Goal: Task Accomplishment & Management: Use online tool/utility

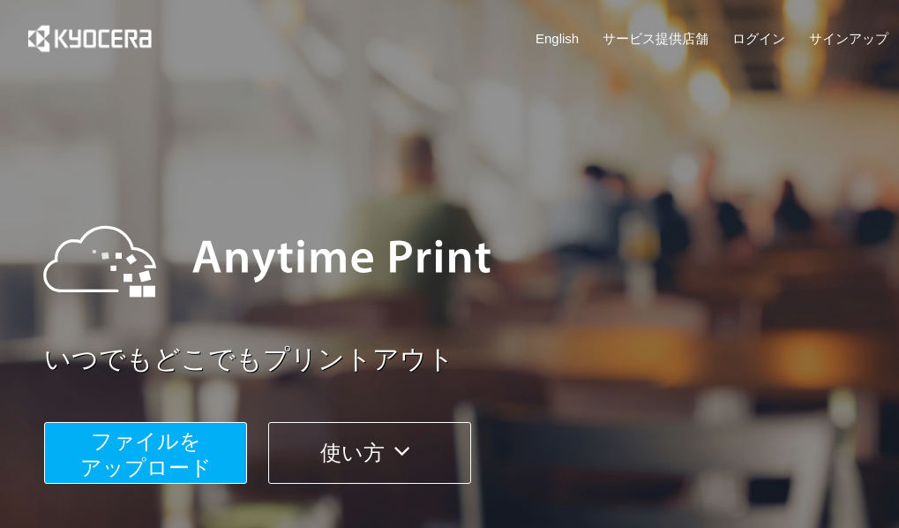
click at [103, 483] on button "ファイルを ​​アップロード" at bounding box center [145, 453] width 203 height 62
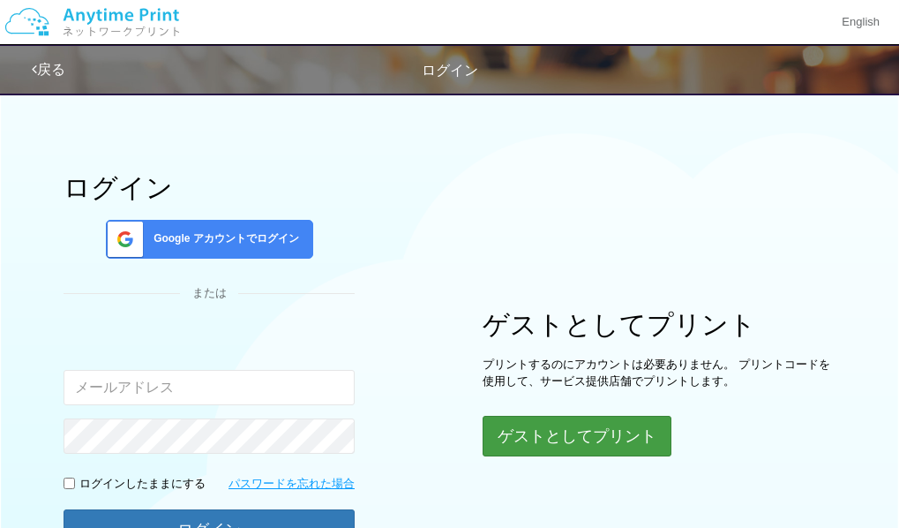
click at [540, 444] on button "ゲストとしてプリント" at bounding box center [577, 436] width 189 height 41
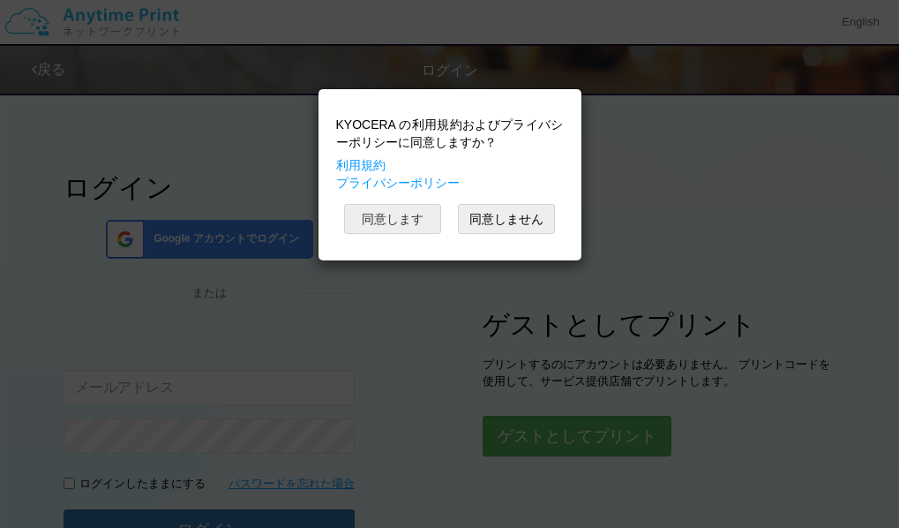
click at [369, 218] on button "同意します" at bounding box center [392, 219] width 97 height 30
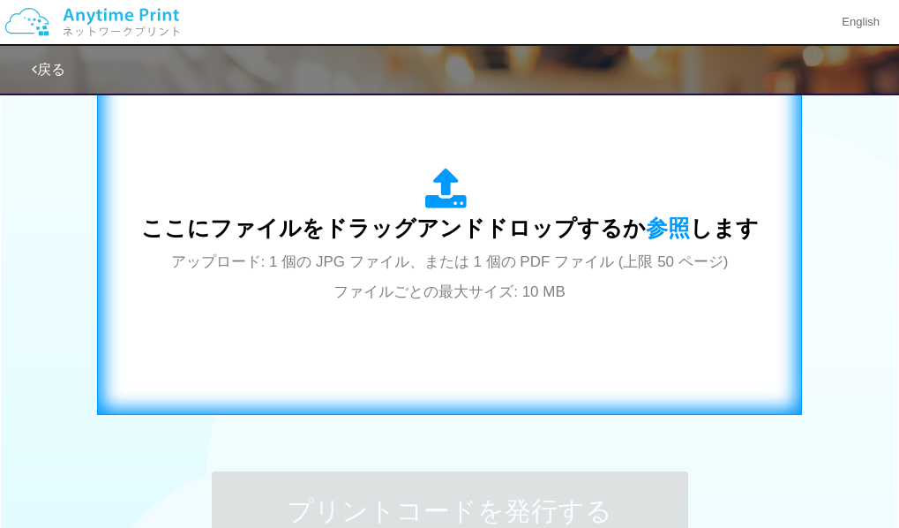
scroll to position [612, 0]
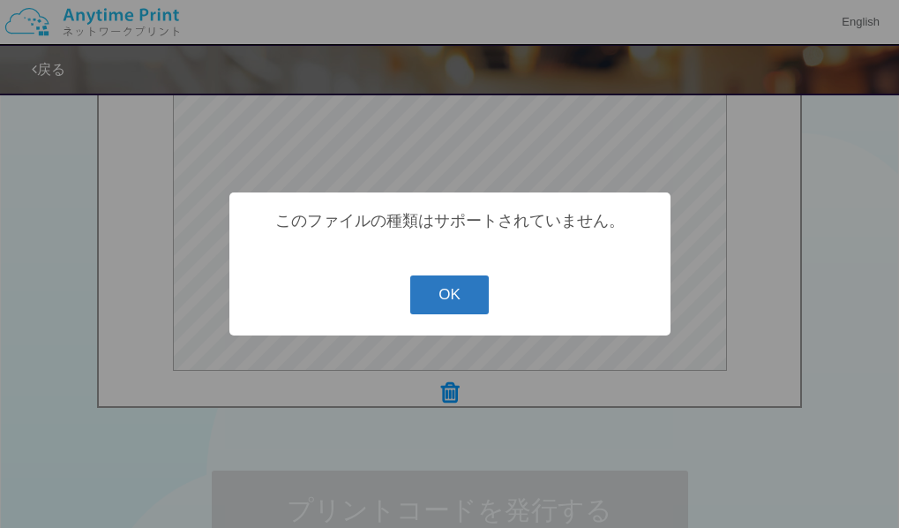
click at [468, 296] on button "OK" at bounding box center [449, 294] width 79 height 39
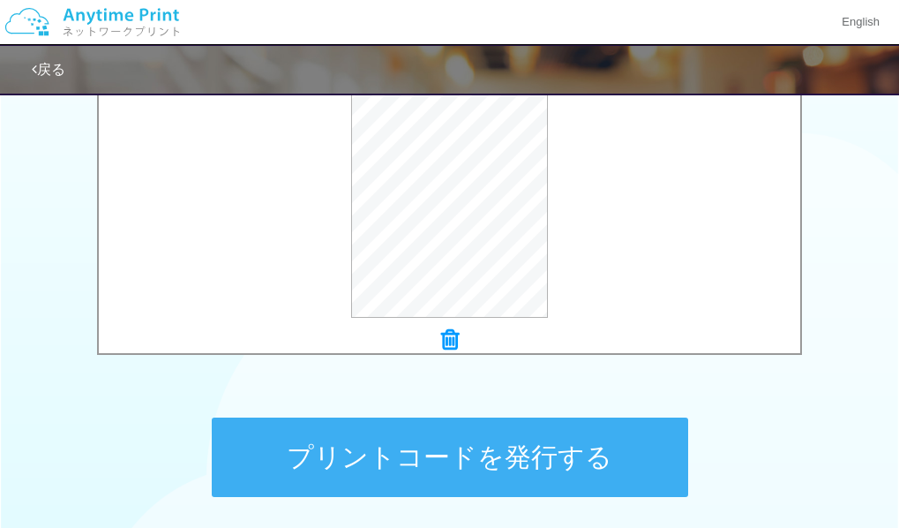
scroll to position [666, 0]
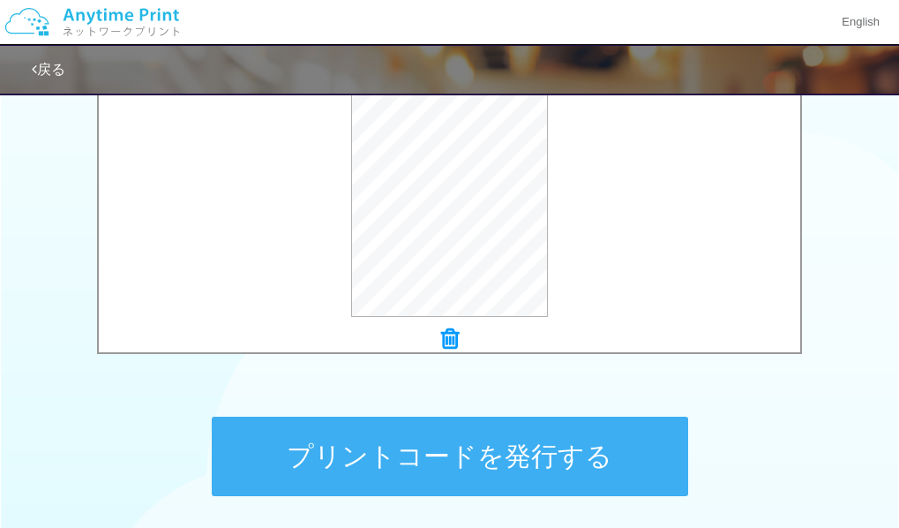
click at [472, 462] on button "プリントコードを発行する" at bounding box center [450, 455] width 476 height 79
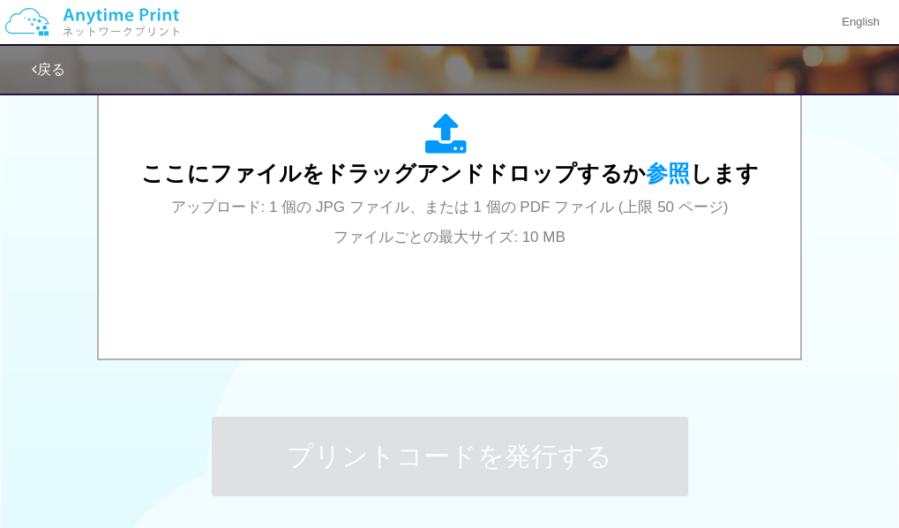
scroll to position [0, 0]
